Goal: Find specific page/section: Find specific page/section

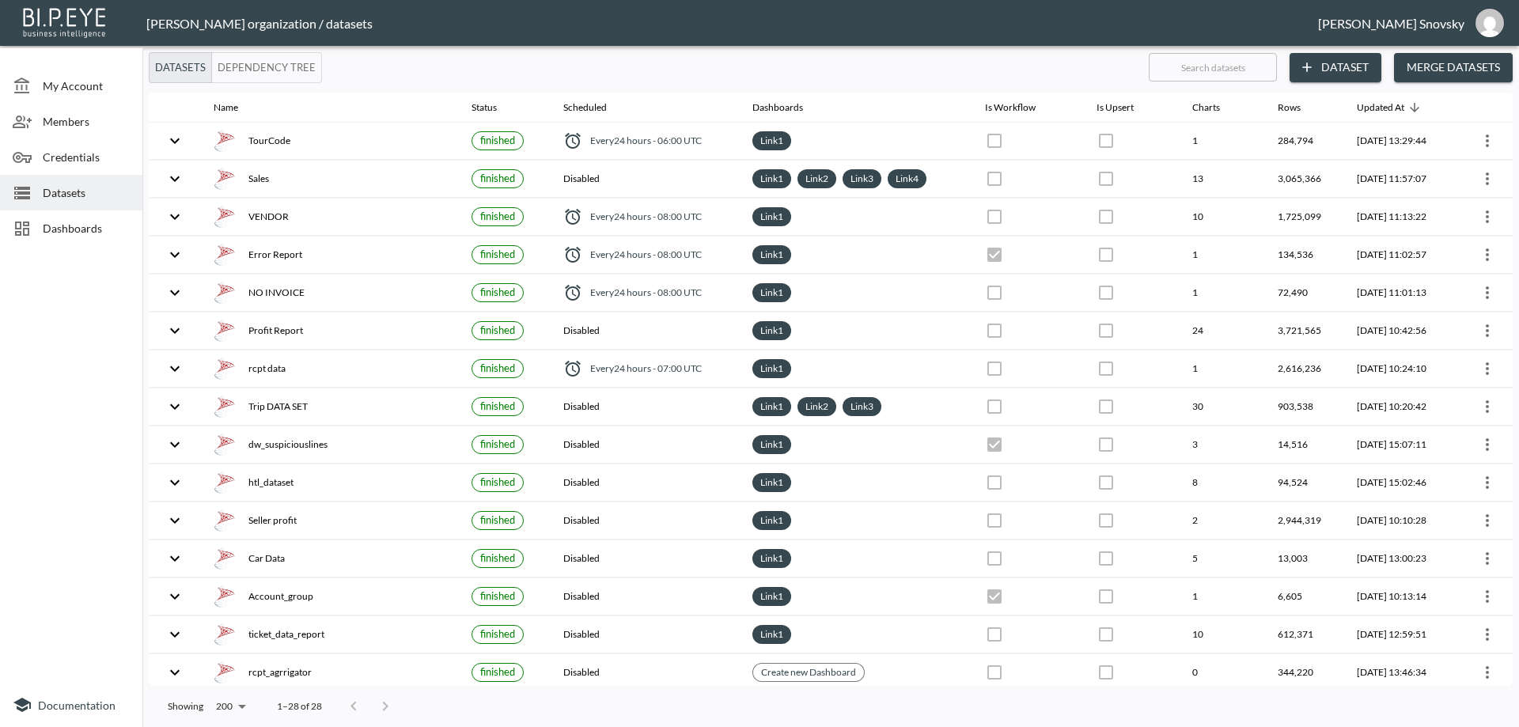
click at [91, 229] on span "Dashboards" at bounding box center [86, 228] width 87 height 17
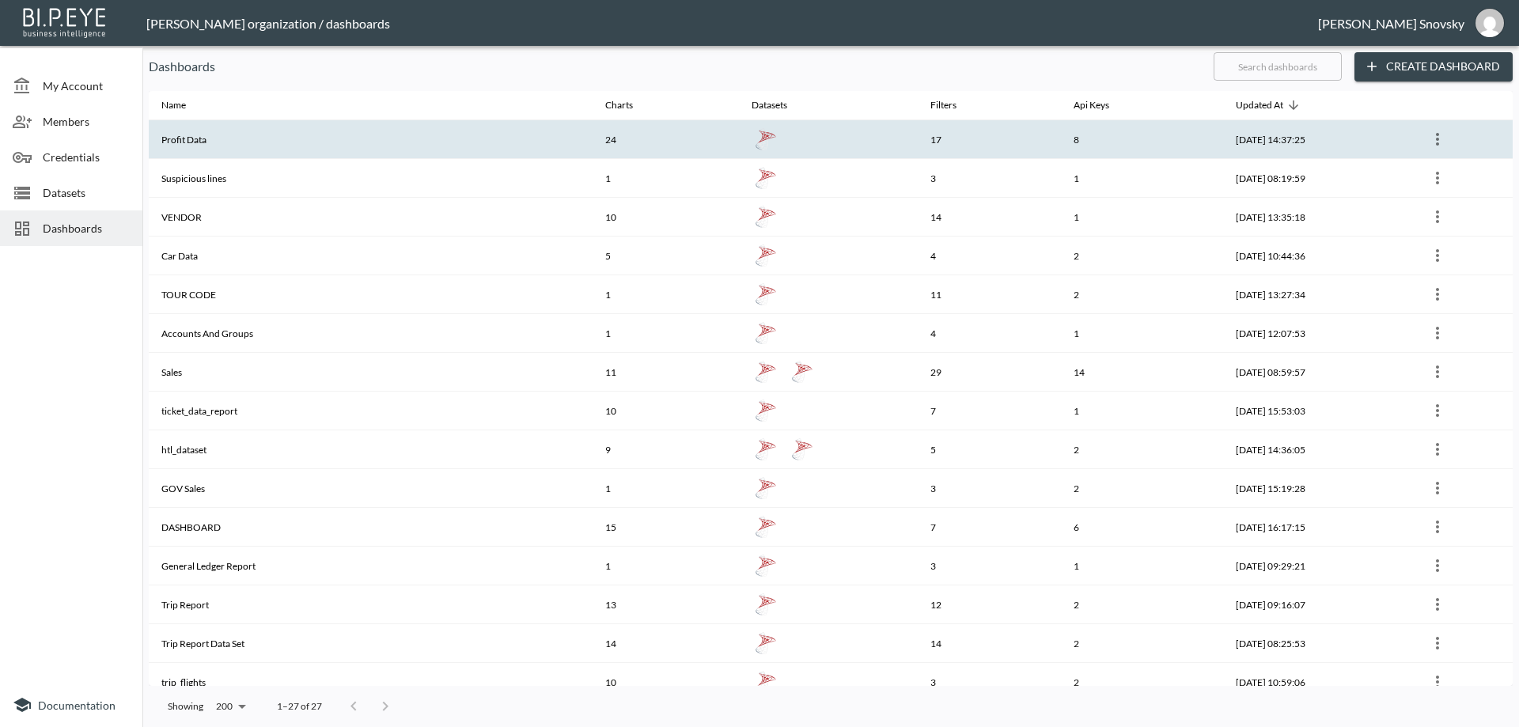
click at [320, 149] on th "Profit Data" at bounding box center [371, 139] width 444 height 39
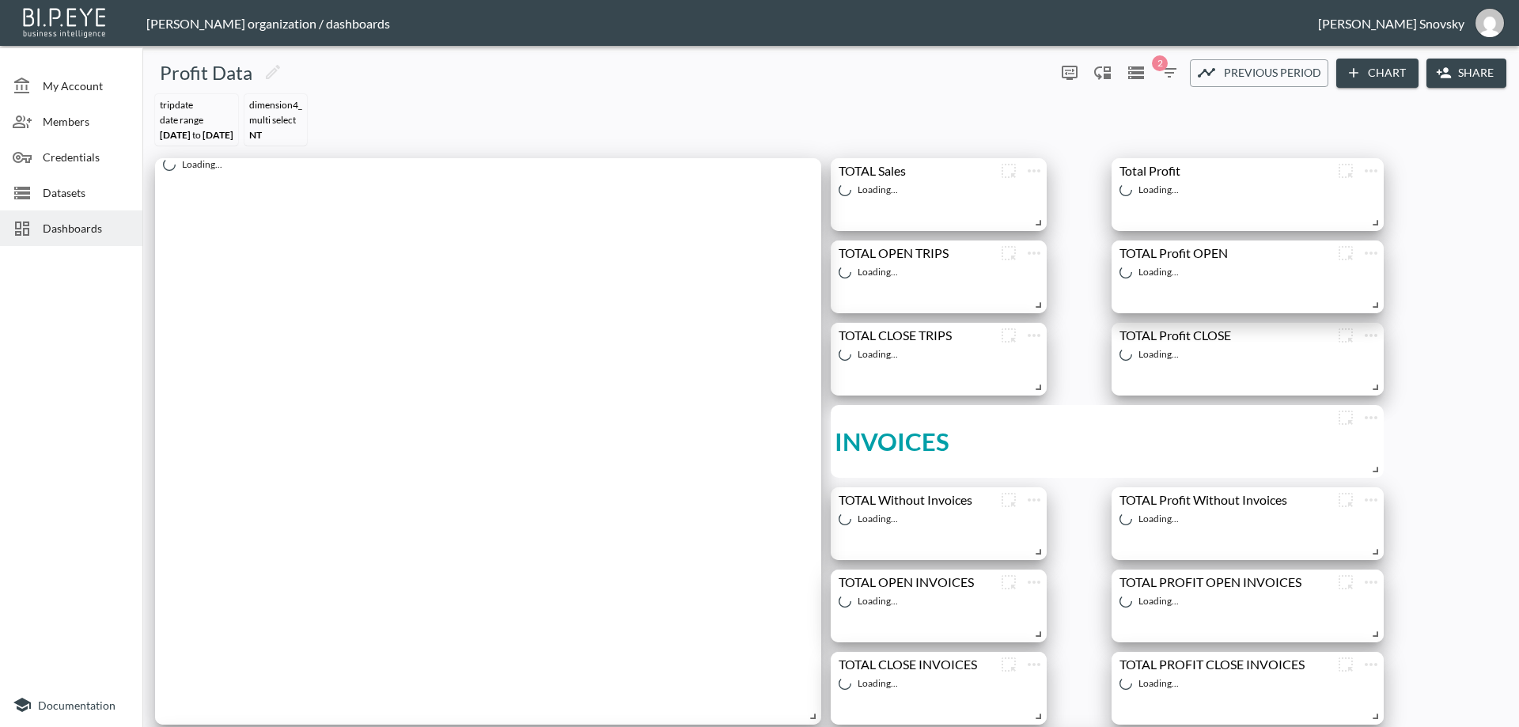
click at [89, 229] on span "Dashboards" at bounding box center [86, 228] width 87 height 17
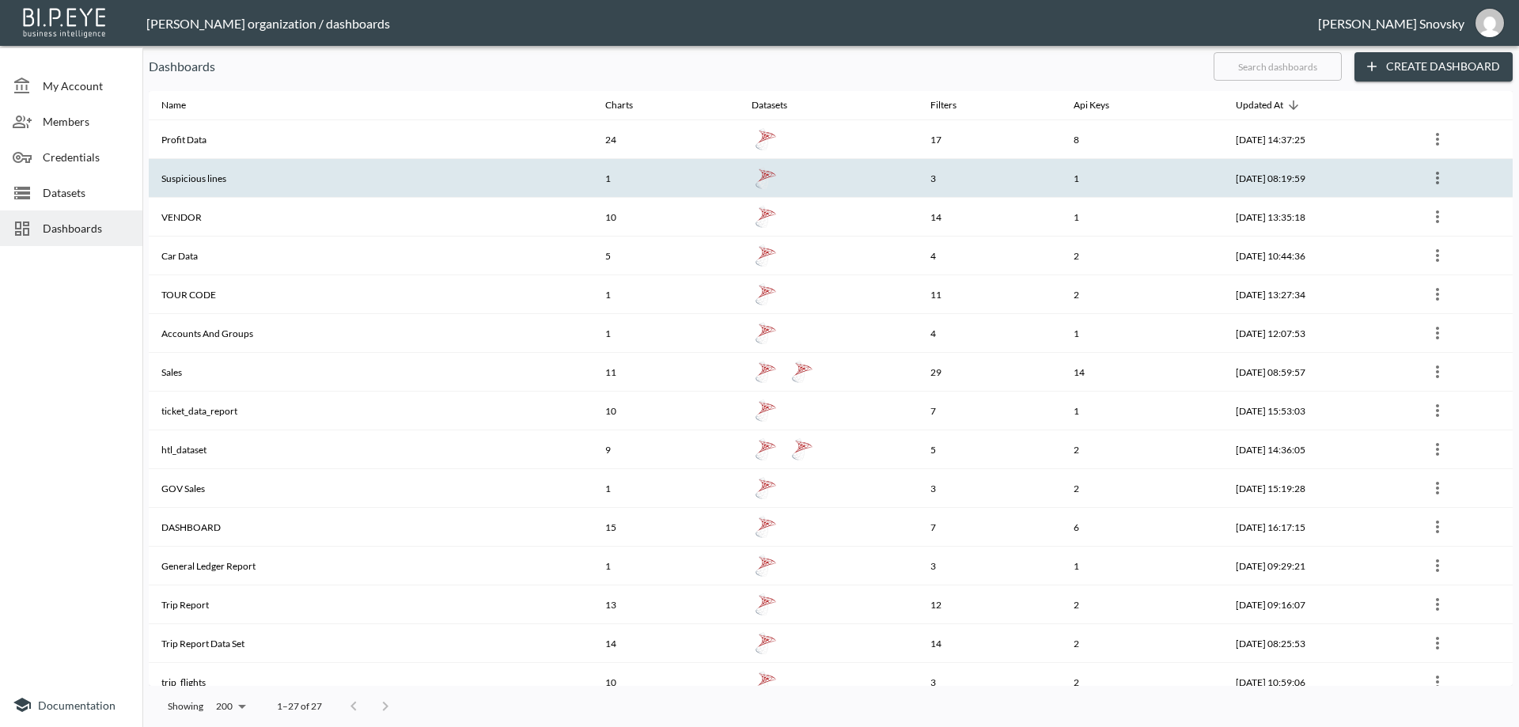
click at [229, 185] on th "Suspicious lines" at bounding box center [371, 178] width 444 height 39
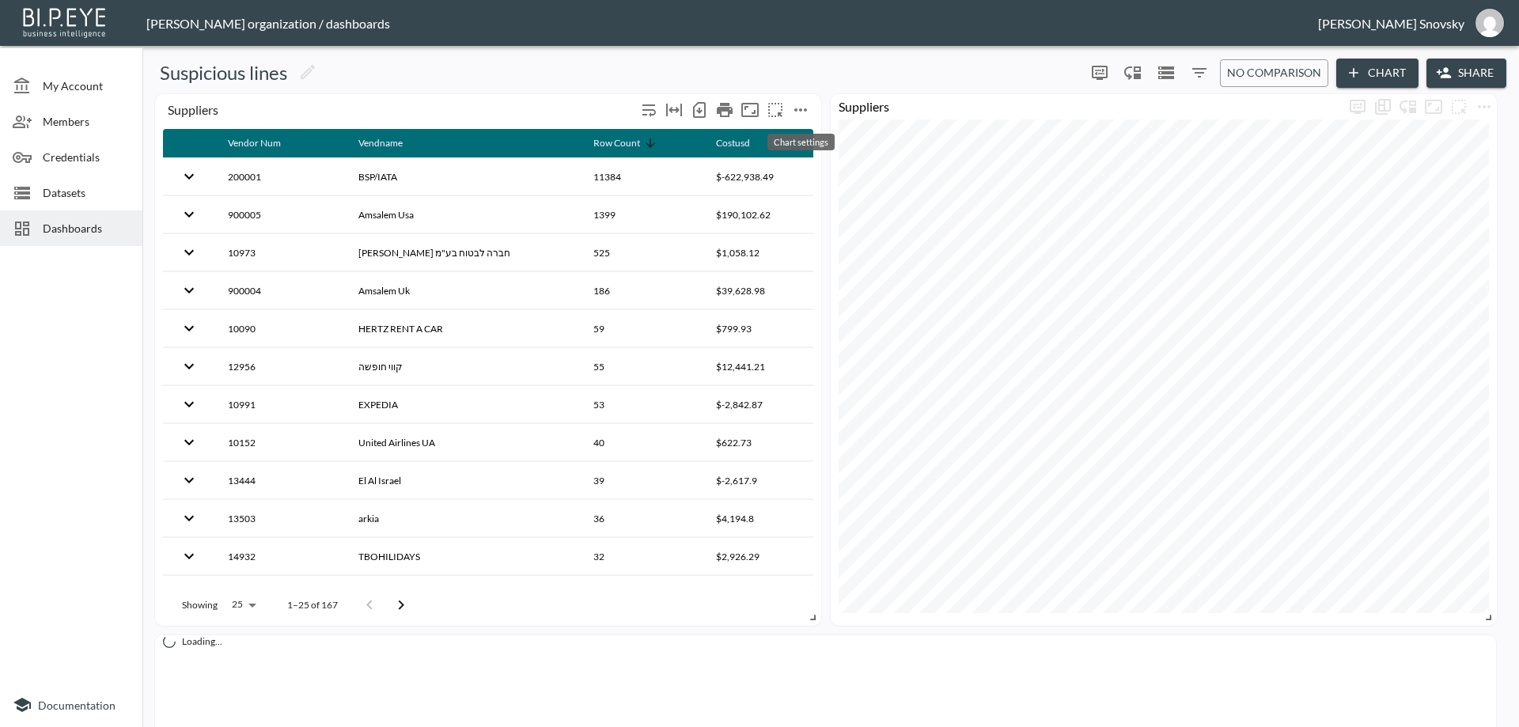
click at [798, 110] on icon "more" at bounding box center [800, 109] width 19 height 19
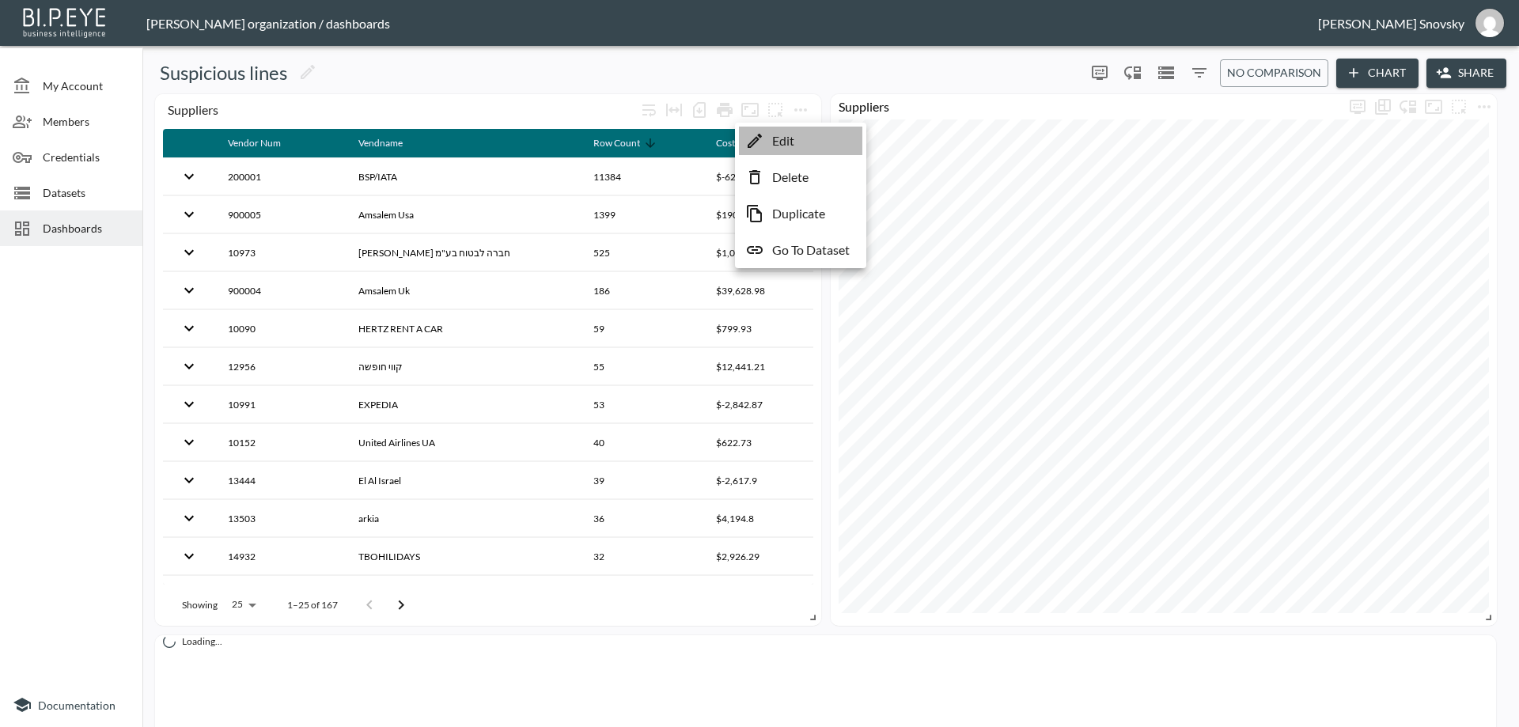
click at [790, 142] on p "Edit" at bounding box center [783, 140] width 22 height 19
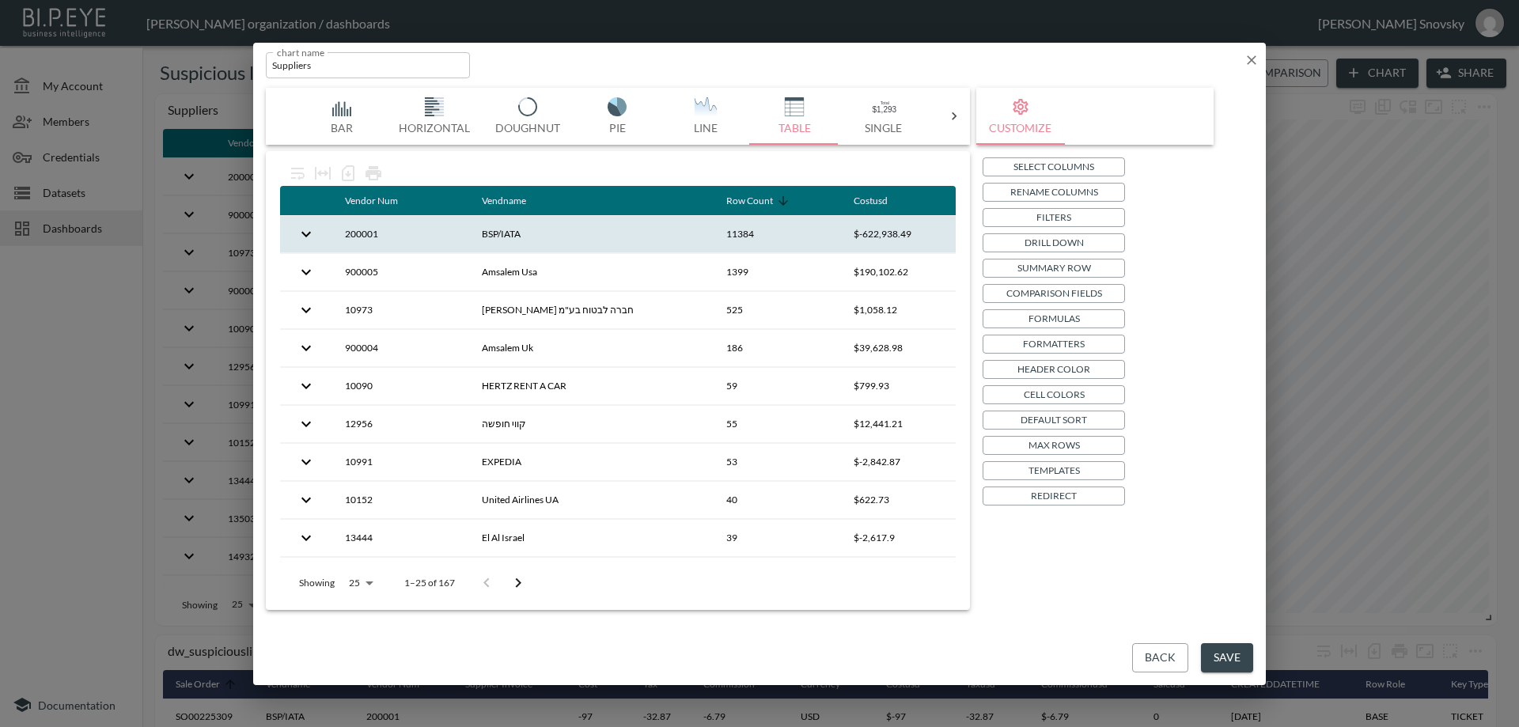
click at [403, 241] on th "200001" at bounding box center [400, 234] width 137 height 37
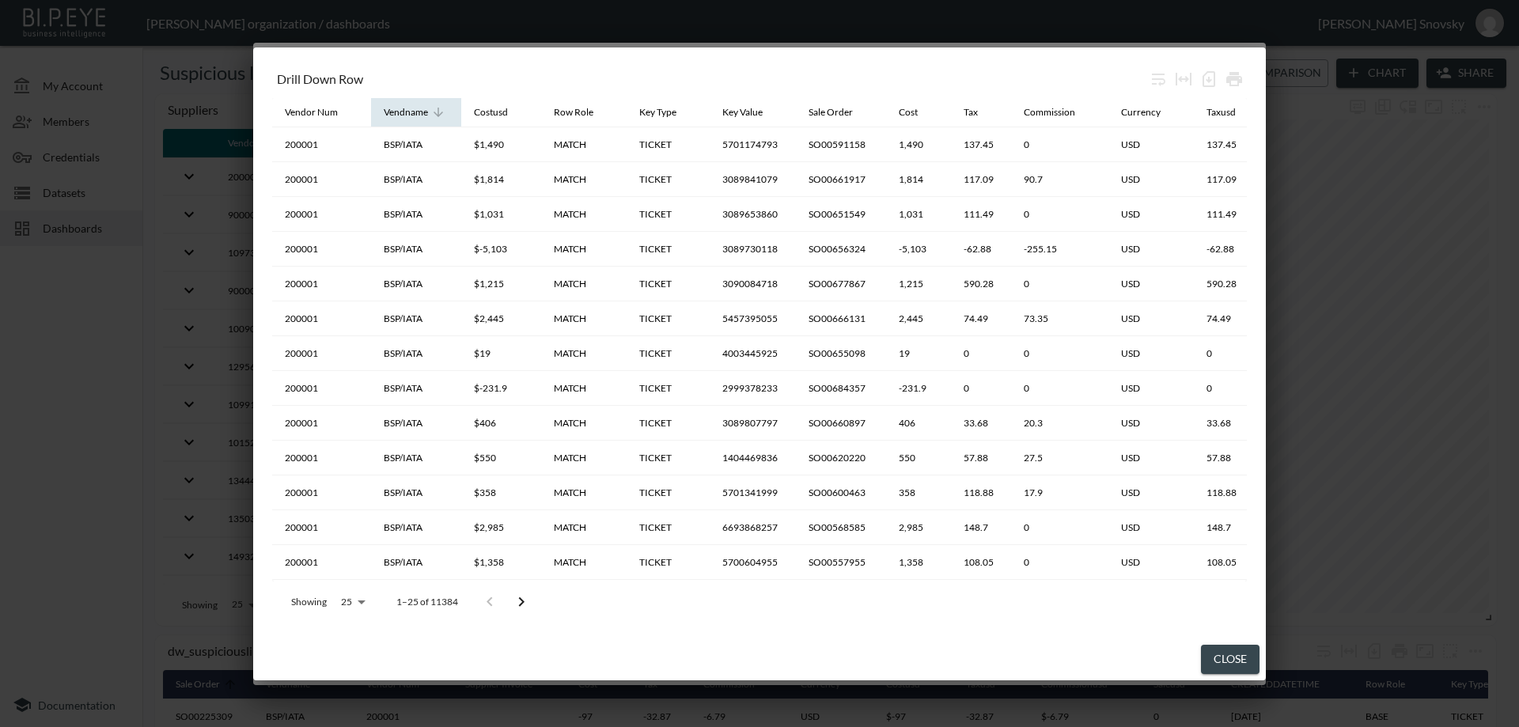
drag, startPoint x: 324, startPoint y: 114, endPoint x: 436, endPoint y: 110, distance: 112.4
drag, startPoint x: 391, startPoint y: 110, endPoint x: 394, endPoint y: 118, distance: 8.5
click at [394, 118] on div "Vendname" at bounding box center [406, 112] width 44 height 19
click at [320, 106] on div "Vendor Num" at bounding box center [311, 112] width 53 height 19
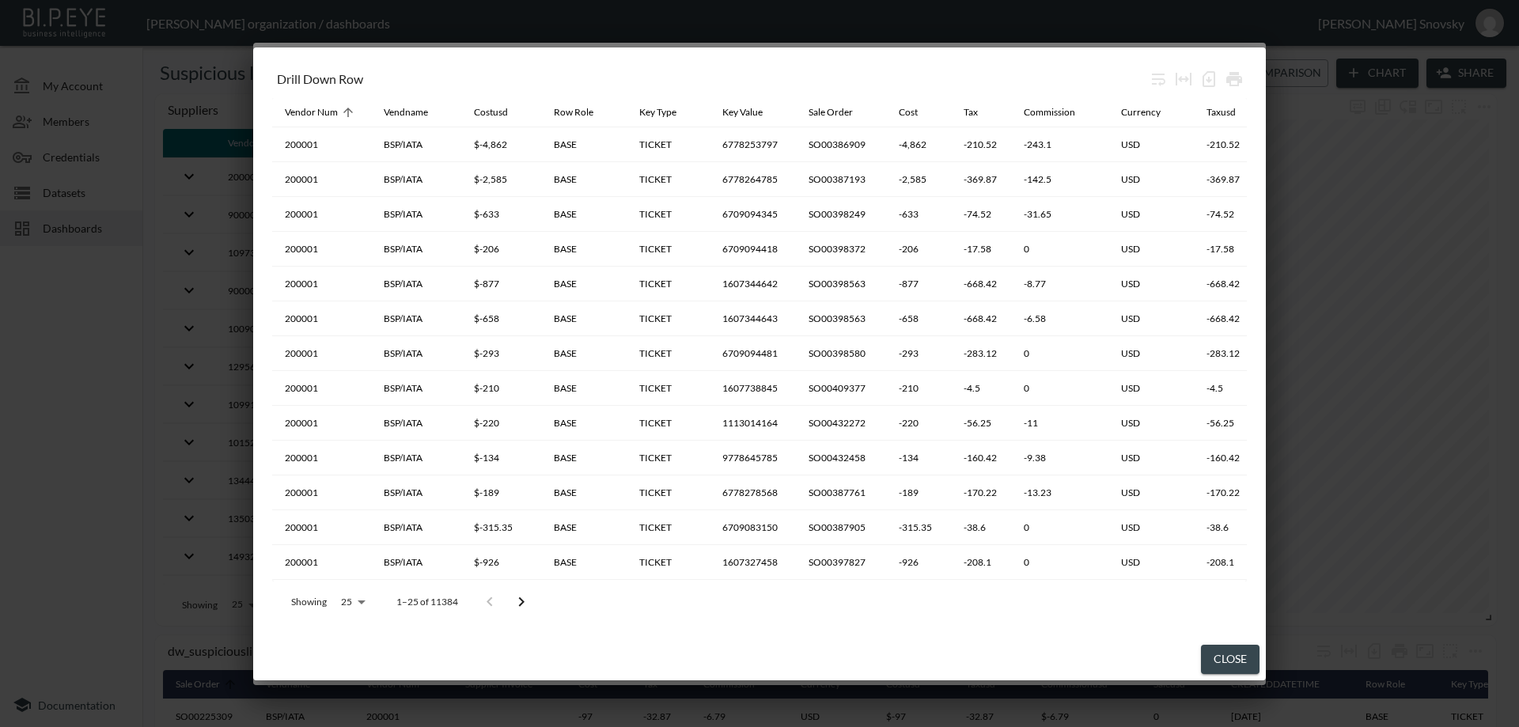
click at [1229, 657] on button "Close" at bounding box center [1230, 659] width 59 height 29
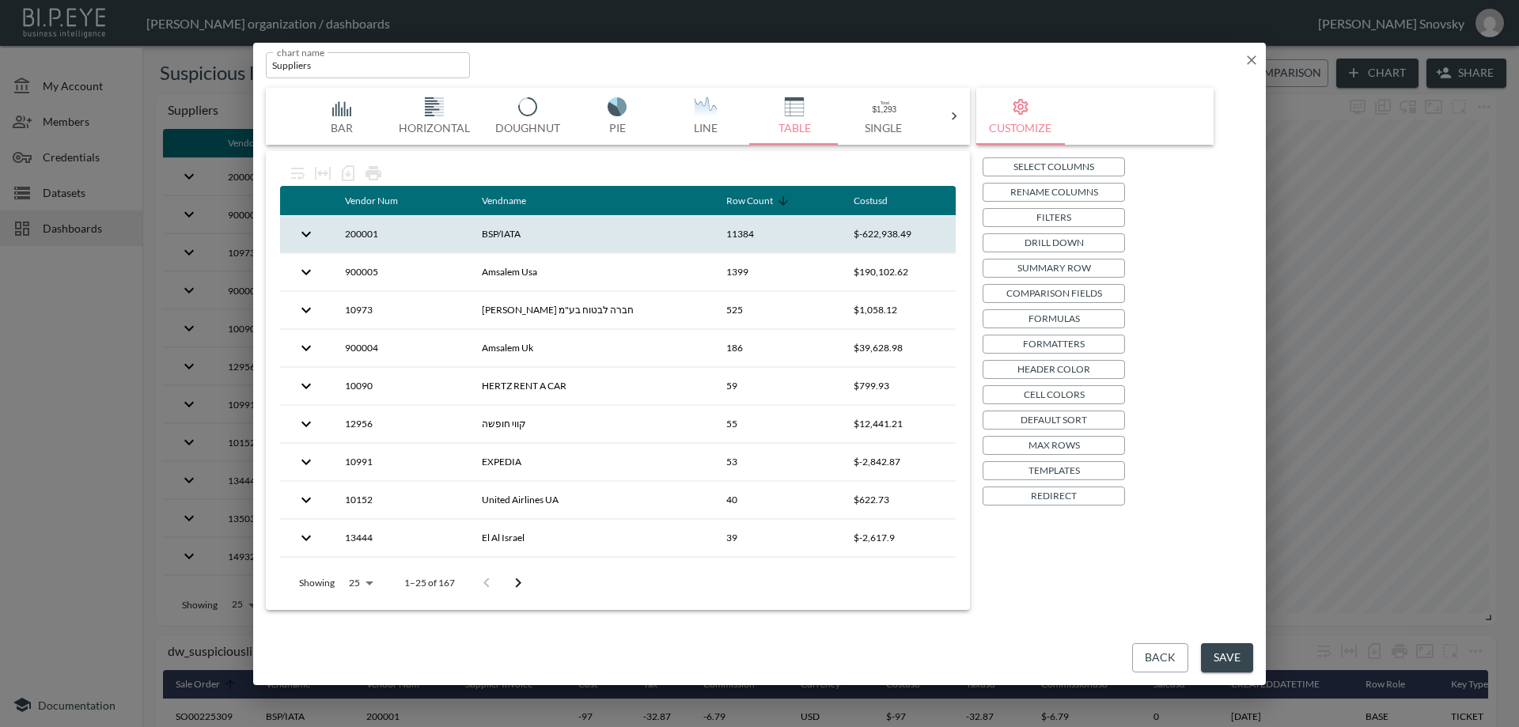
click at [1169, 665] on button "Back" at bounding box center [1160, 657] width 56 height 29
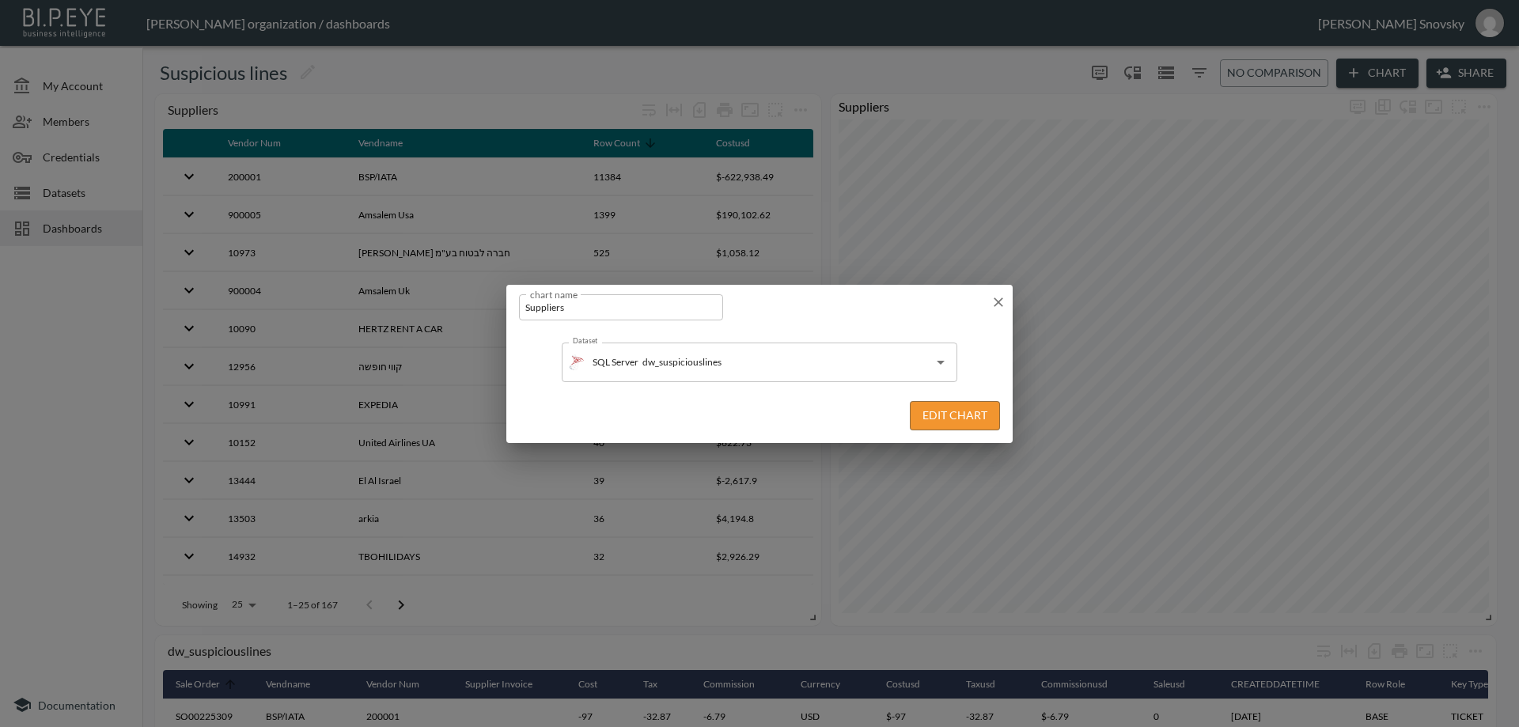
click at [1003, 302] on icon "button" at bounding box center [998, 302] width 16 height 16
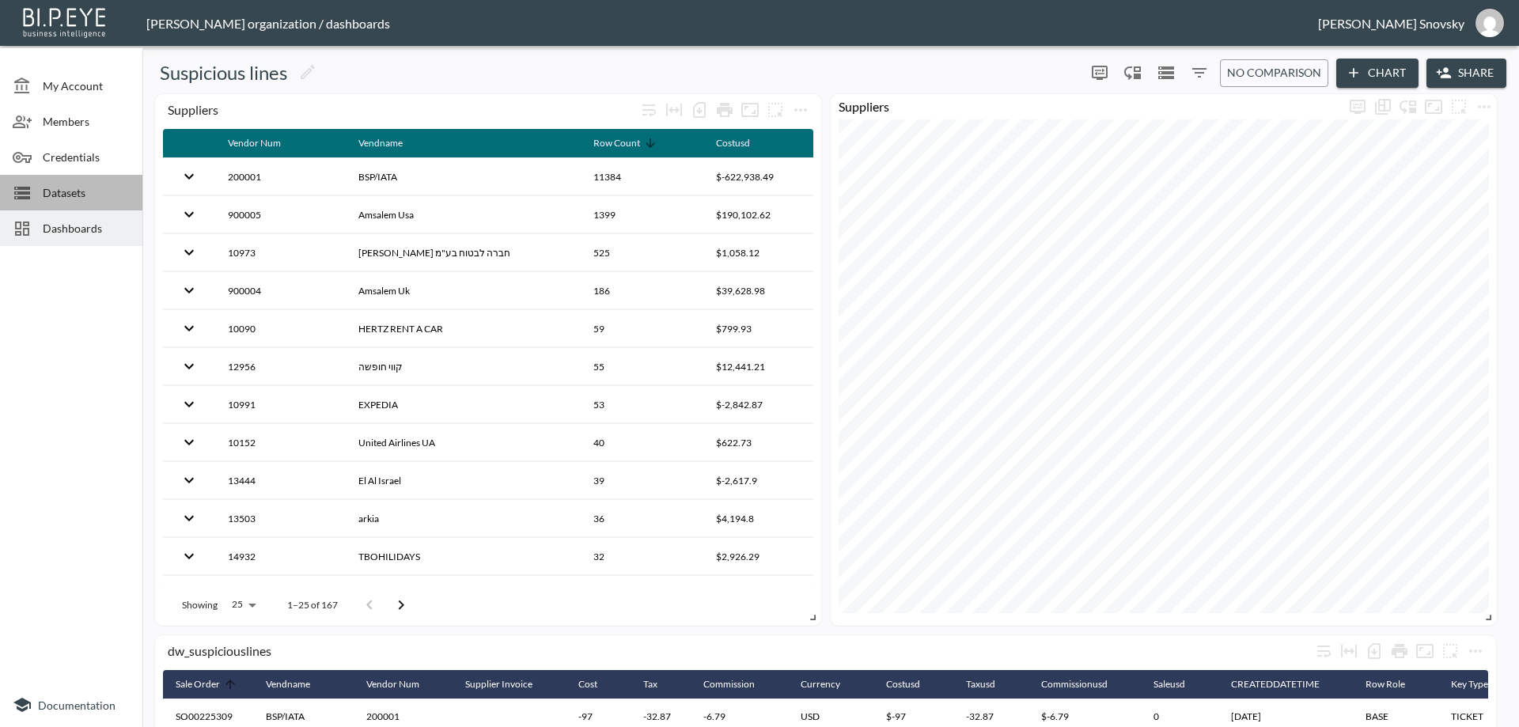
click at [29, 191] on icon at bounding box center [22, 193] width 16 height 13
